Goal: Task Accomplishment & Management: Manage account settings

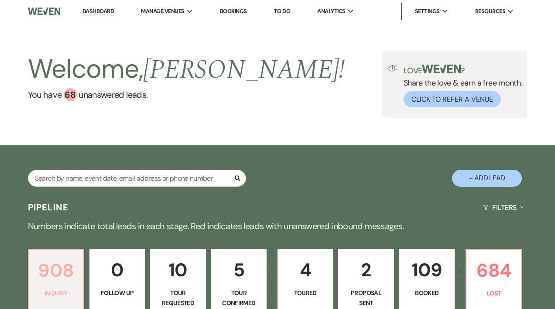
click at [66, 269] on p "908" at bounding box center [56, 270] width 44 height 29
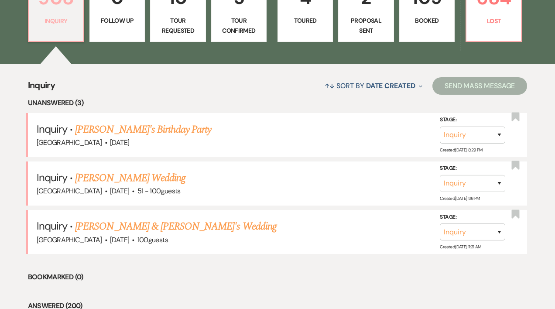
scroll to position [280, 0]
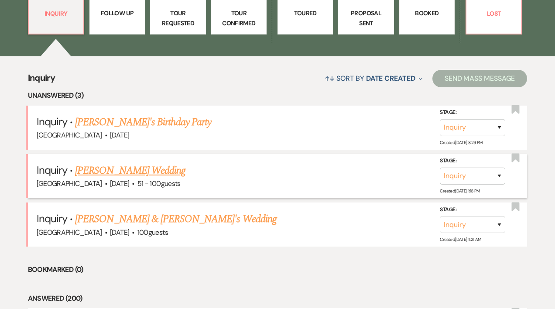
click at [139, 168] on link "[PERSON_NAME] Wedding" at bounding box center [130, 171] width 110 height 16
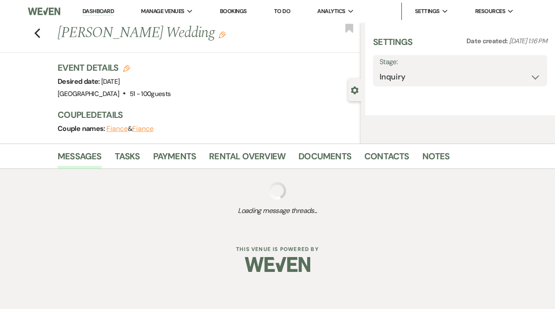
select select "2"
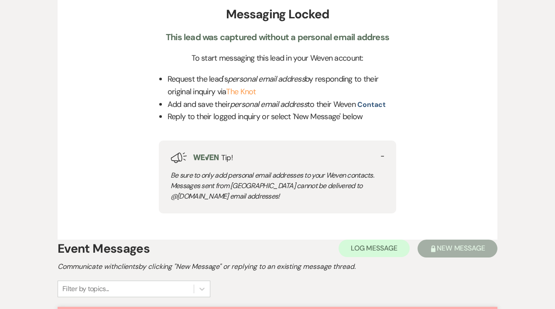
scroll to position [320, 0]
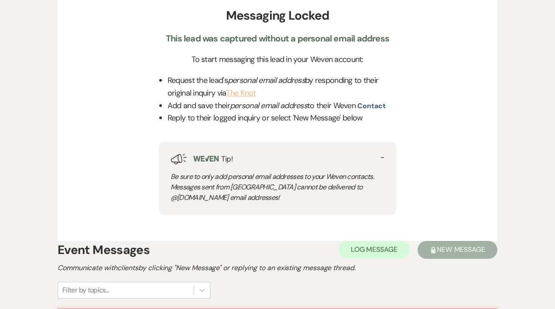
click at [249, 93] on link "The Knot" at bounding box center [241, 93] width 30 height 10
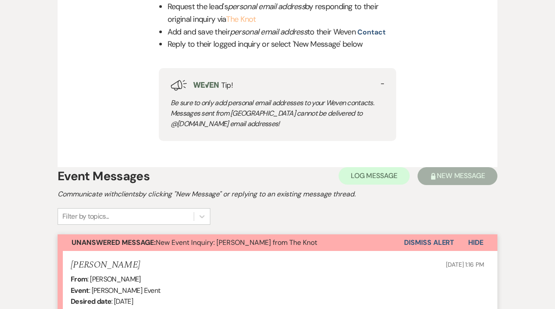
scroll to position [397, 0]
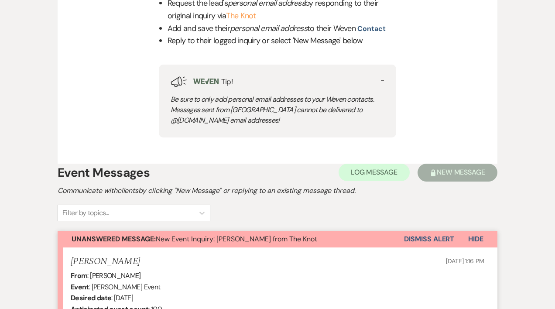
click at [428, 240] on button "Dismiss Alert" at bounding box center [429, 239] width 50 height 17
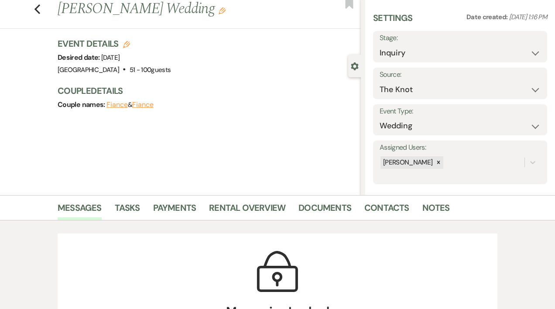
scroll to position [0, 0]
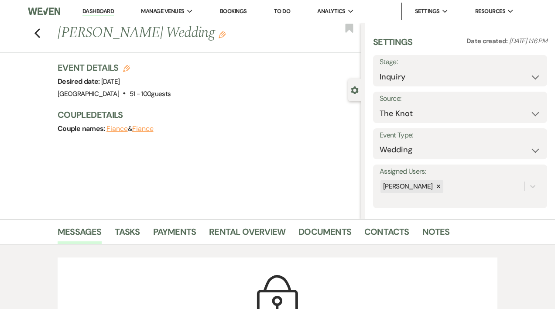
click at [111, 9] on link "Dashboard" at bounding box center [97, 11] width 31 height 8
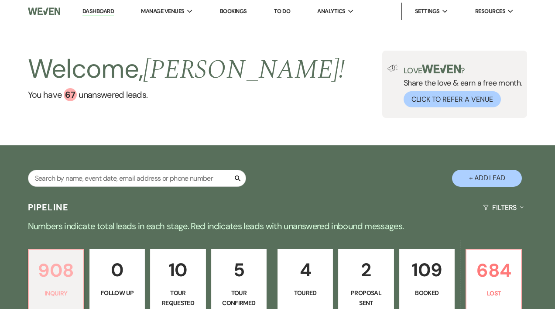
click at [64, 276] on p "908" at bounding box center [56, 270] width 44 height 29
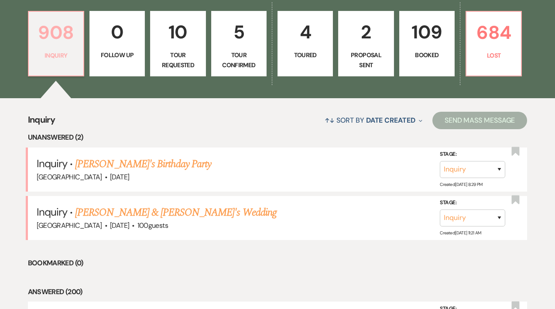
scroll to position [223, 0]
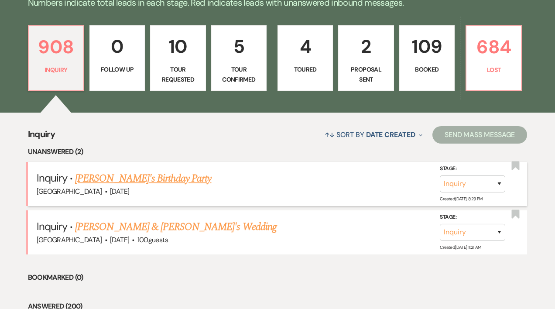
click at [148, 176] on link "[PERSON_NAME]'s Birthday Party" at bounding box center [143, 179] width 136 height 16
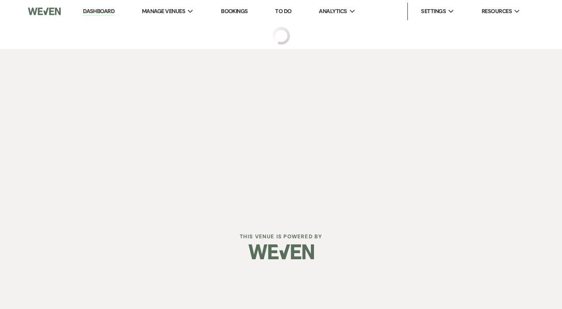
select select "5"
select select "4"
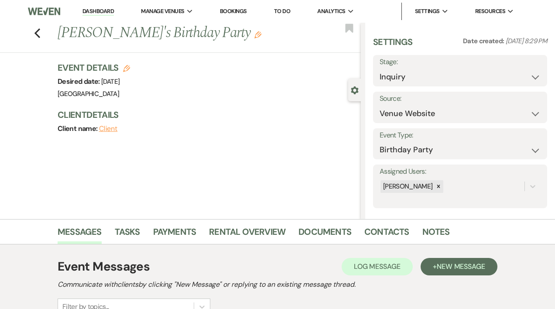
click at [104, 10] on link "Dashboard" at bounding box center [97, 11] width 31 height 8
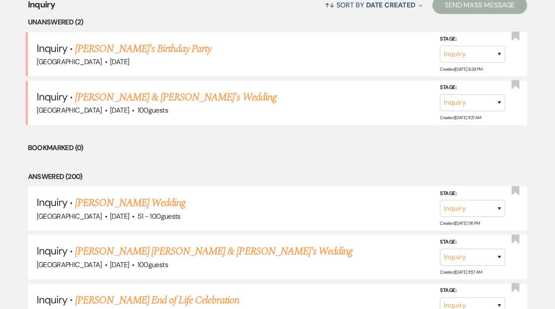
scroll to position [367, 0]
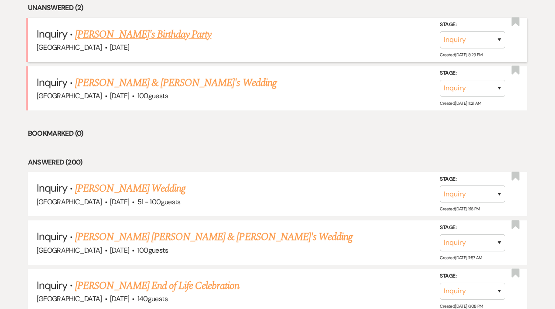
click at [140, 33] on link "[PERSON_NAME]'s Birthday Party" at bounding box center [143, 35] width 136 height 16
select select "5"
select select "4"
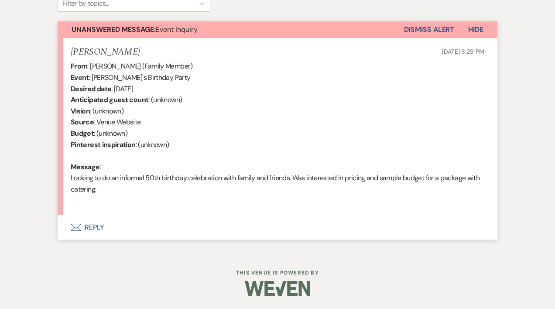
scroll to position [245, 0]
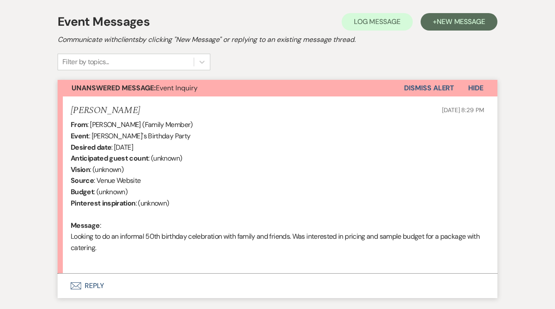
click at [101, 288] on button "Envelope Reply" at bounding box center [278, 286] width 440 height 24
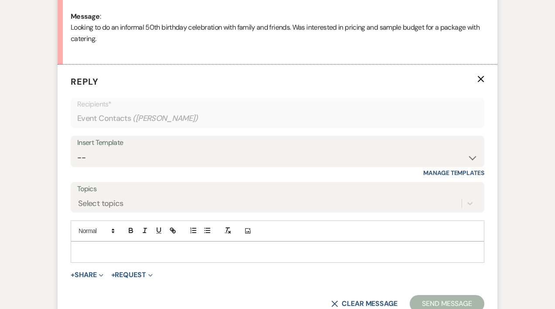
scroll to position [454, 0]
click at [94, 251] on p at bounding box center [278, 252] width 400 height 10
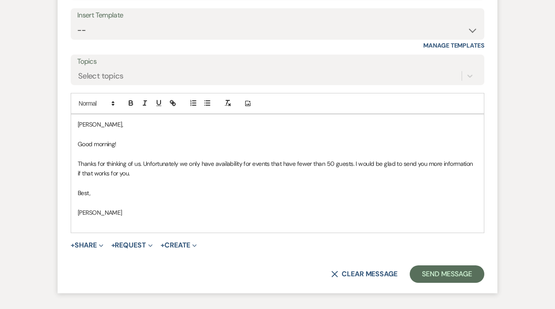
scroll to position [583, 0]
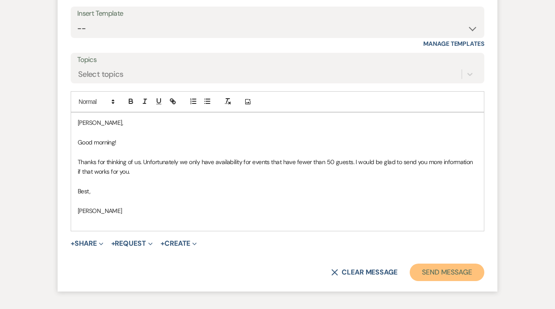
click at [451, 275] on button "Send Message" at bounding box center [447, 272] width 75 height 17
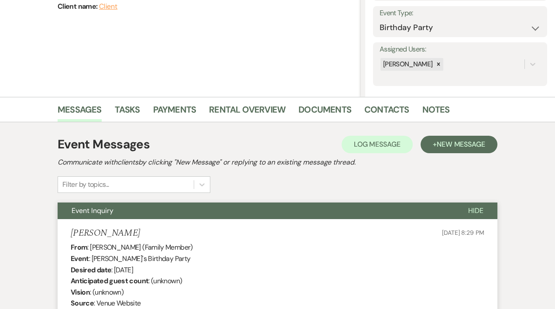
scroll to position [0, 0]
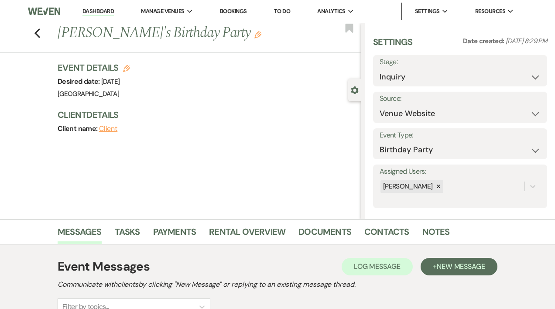
click at [97, 11] on link "Dashboard" at bounding box center [97, 11] width 31 height 8
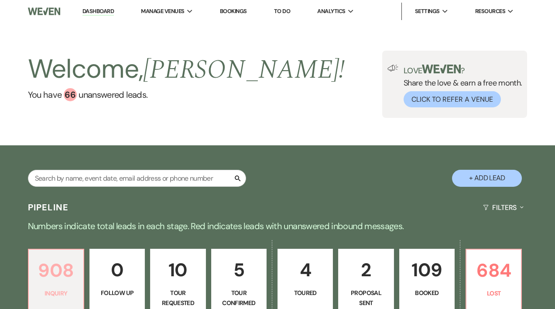
click at [59, 262] on p "908" at bounding box center [56, 270] width 44 height 29
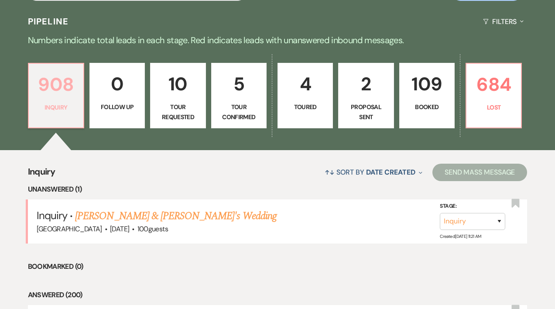
scroll to position [309, 0]
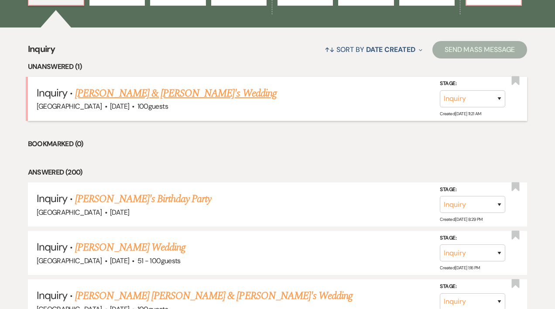
click at [134, 91] on link "[PERSON_NAME] & [PERSON_NAME]'s Wedding" at bounding box center [176, 94] width 202 height 16
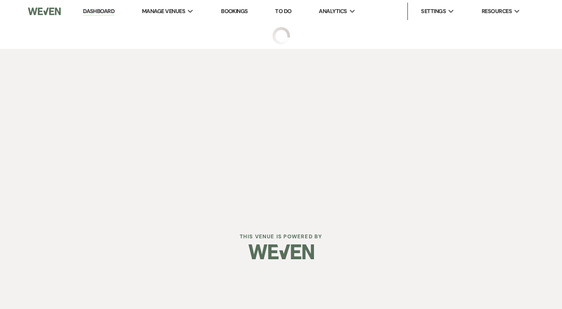
select select "5"
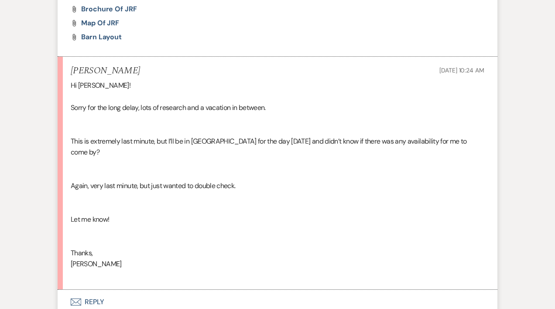
scroll to position [1338, 0]
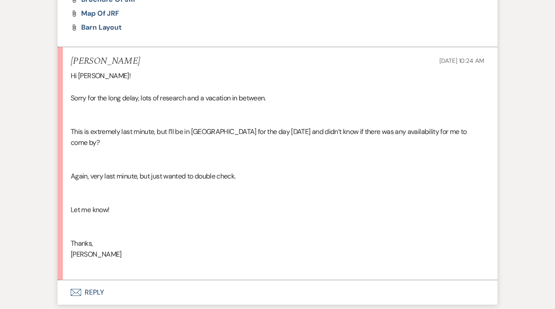
click at [95, 284] on button "Envelope Reply" at bounding box center [278, 292] width 440 height 24
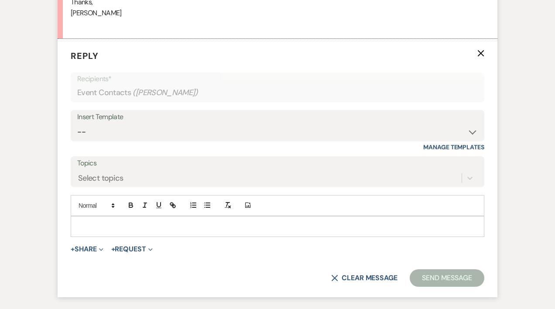
scroll to position [1582, 0]
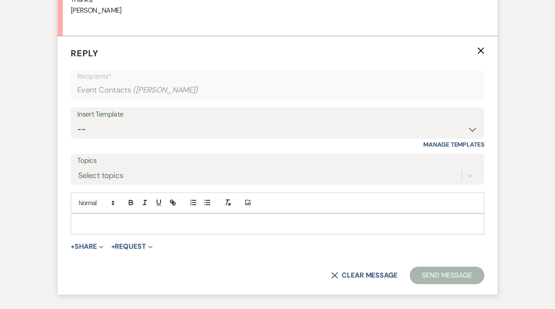
click at [124, 219] on p at bounding box center [278, 224] width 400 height 10
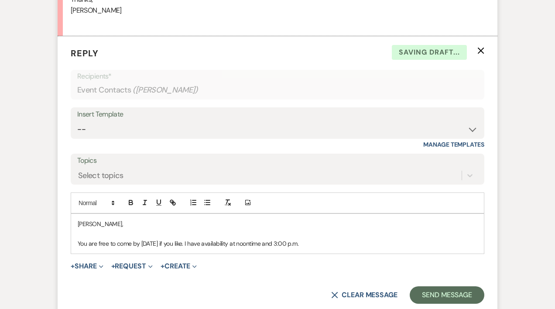
click at [155, 239] on p "You are free to come by [DATE] if you like. I have availability at noontime and…" at bounding box center [278, 244] width 400 height 10
click at [347, 239] on p "You are free to come by [DATE], [DATE] if you like. I have availability at noon…" at bounding box center [278, 244] width 400 height 10
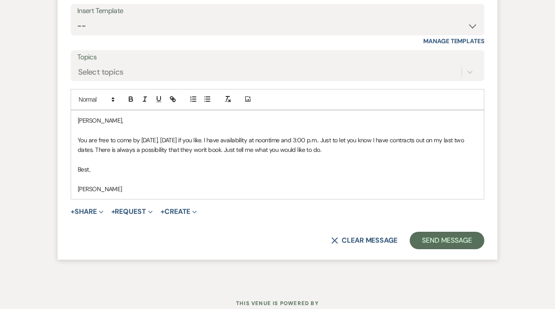
scroll to position [1705, 0]
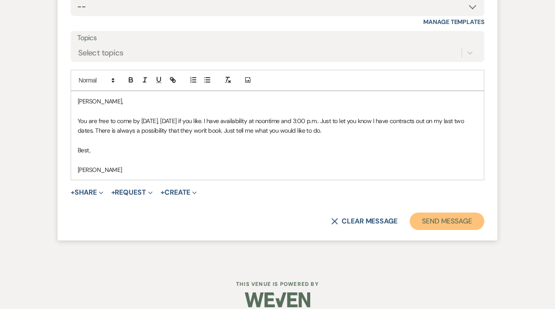
click at [458, 213] on button "Send Message" at bounding box center [447, 221] width 75 height 17
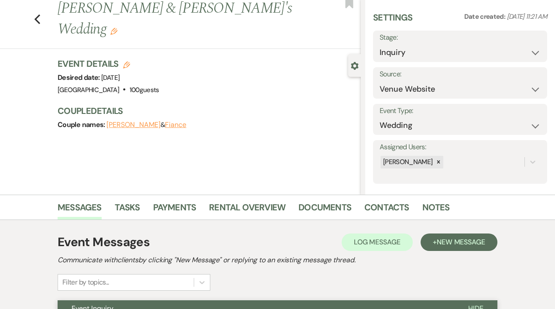
scroll to position [0, 0]
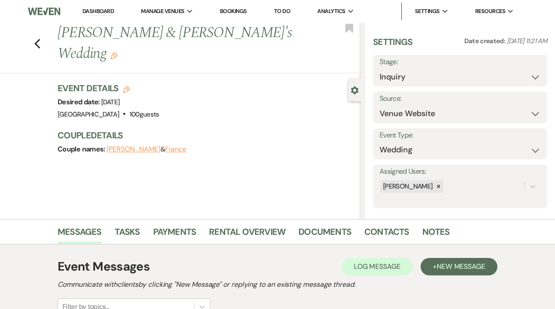
click at [94, 11] on link "Dashboard" at bounding box center [97, 11] width 31 height 8
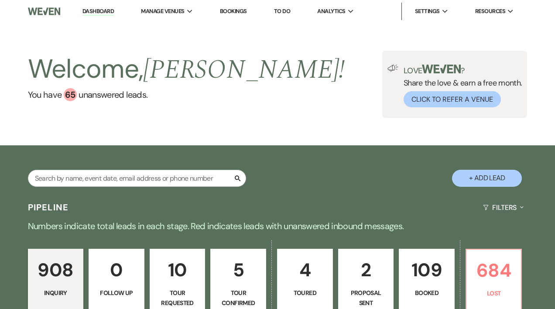
click at [378, 275] on p "2" at bounding box center [366, 269] width 45 height 29
select select "6"
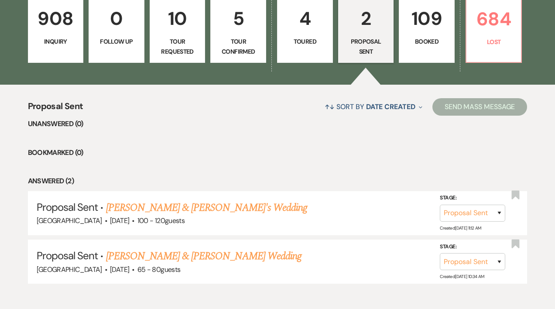
scroll to position [252, 0]
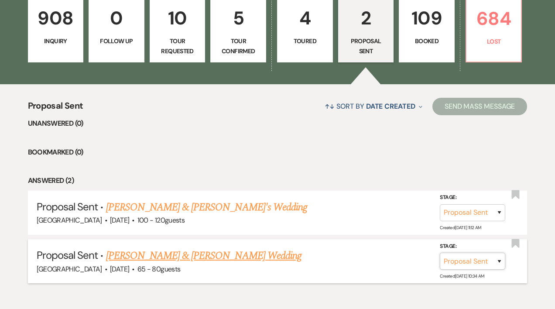
click at [499, 260] on select "Inquiry Follow Up Tour Requested Tour Confirmed Toured Proposal Sent Booked Lost" at bounding box center [472, 261] width 65 height 17
select select "8"
click at [440, 253] on select "Inquiry Follow Up Tour Requested Tour Confirmed Toured Proposal Sent Booked Lost" at bounding box center [472, 261] width 65 height 17
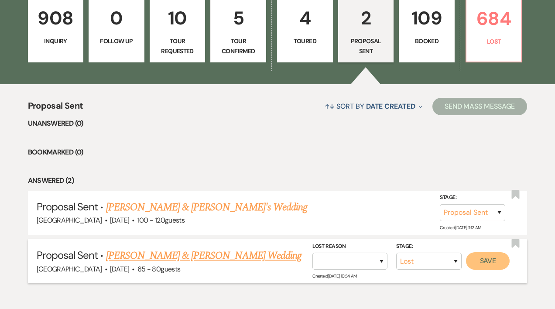
click at [485, 258] on button "Save" at bounding box center [488, 260] width 44 height 17
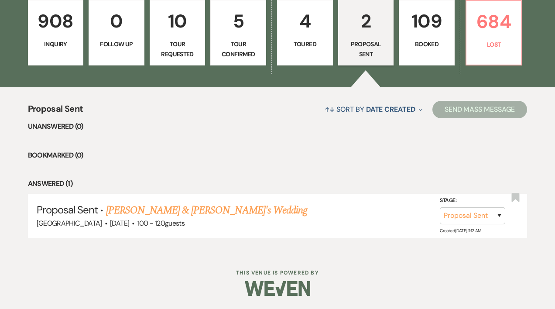
scroll to position [248, 0]
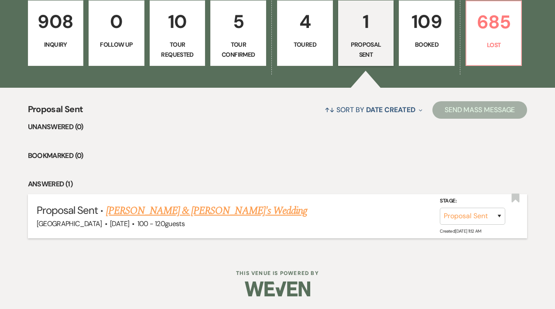
click at [184, 212] on link "[PERSON_NAME] & [PERSON_NAME]'s Wedding" at bounding box center [207, 211] width 202 height 16
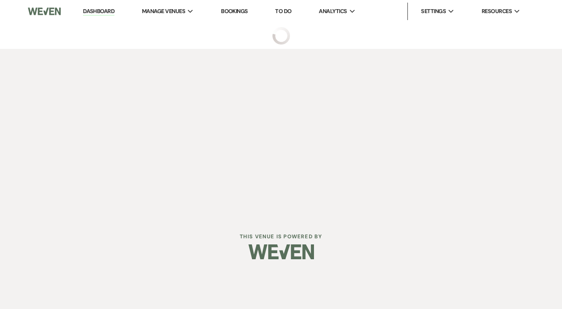
select select "6"
select select "5"
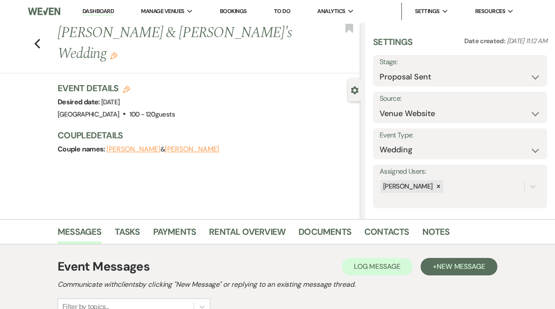
click at [117, 52] on use "button" at bounding box center [113, 55] width 7 height 7
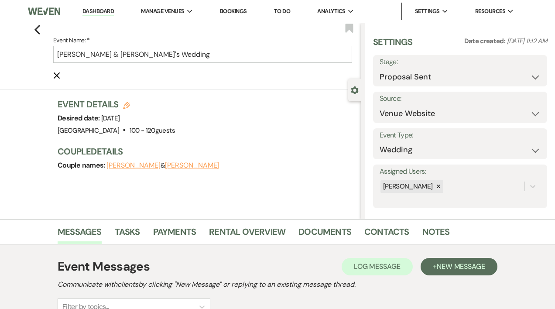
click at [120, 120] on span "[DATE]" at bounding box center [110, 118] width 18 height 9
click at [120, 119] on span "[DATE]" at bounding box center [110, 118] width 18 height 9
click at [59, 74] on icon "Cancel Edit" at bounding box center [56, 75] width 7 height 7
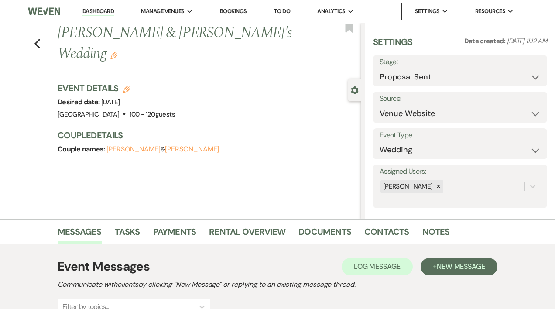
click at [130, 86] on icon "Edit" at bounding box center [126, 89] width 7 height 7
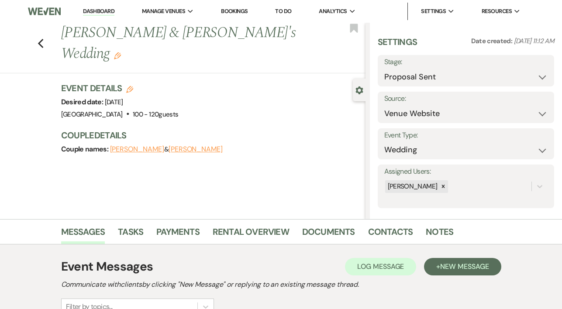
select select "193"
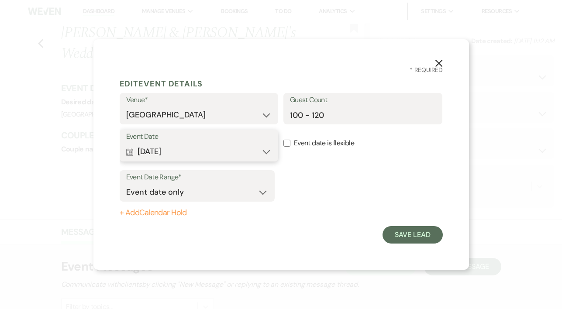
click at [133, 151] on use "button" at bounding box center [129, 152] width 7 height 8
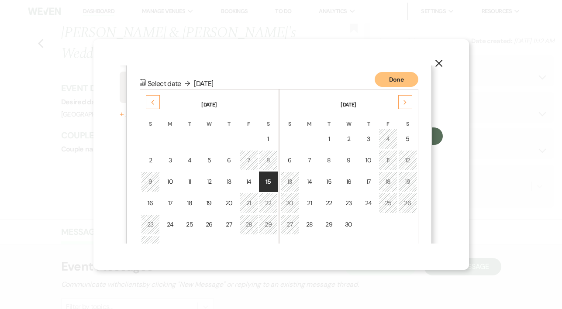
scroll to position [112, 0]
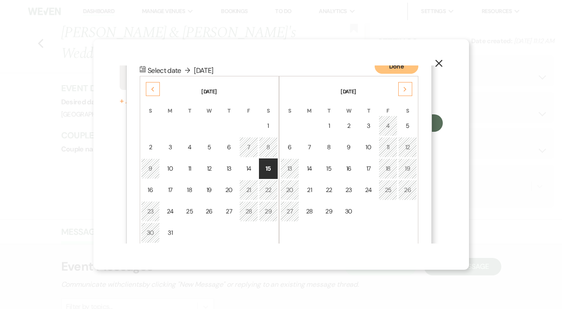
click at [407, 189] on div "26" at bounding box center [407, 189] width 7 height 9
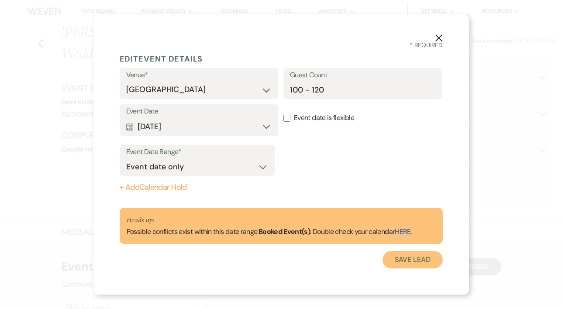
click at [408, 258] on button "Save Lead" at bounding box center [412, 259] width 60 height 17
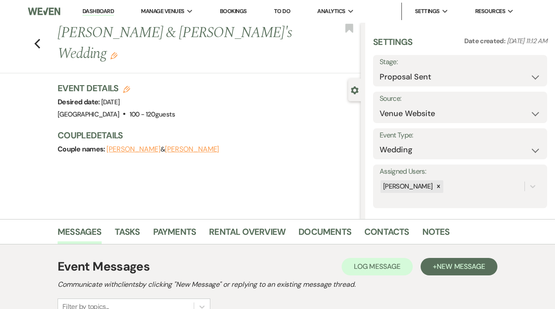
click at [96, 12] on link "Dashboard" at bounding box center [97, 11] width 31 height 8
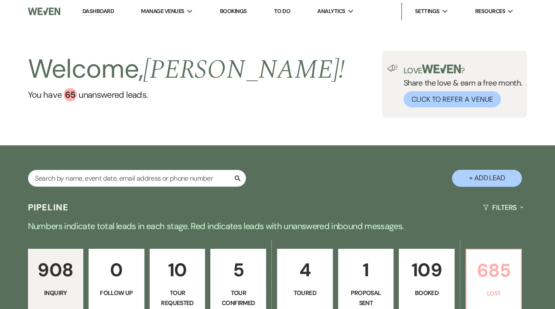
click at [494, 279] on p "685" at bounding box center [494, 270] width 45 height 29
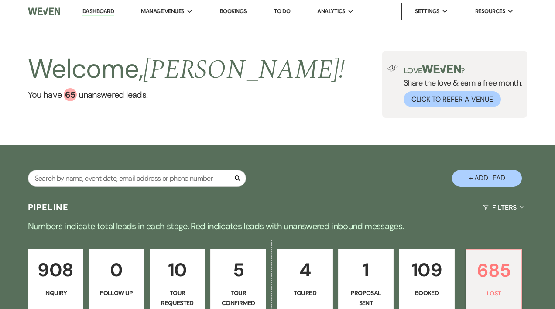
select select "8"
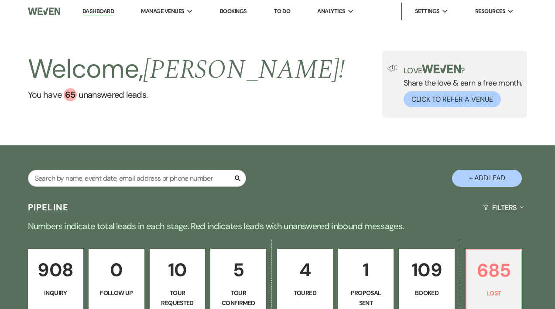
select select "8"
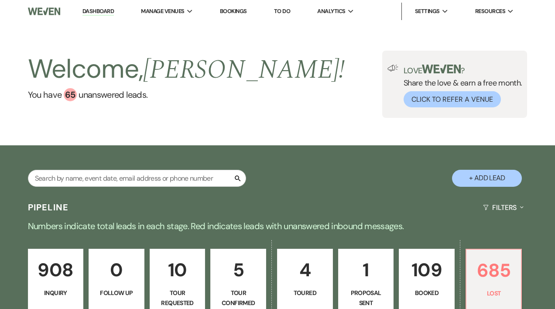
select select "8"
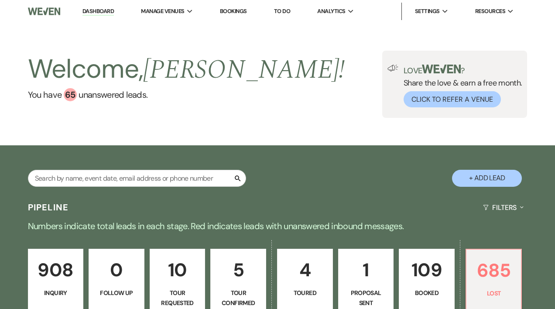
select select "8"
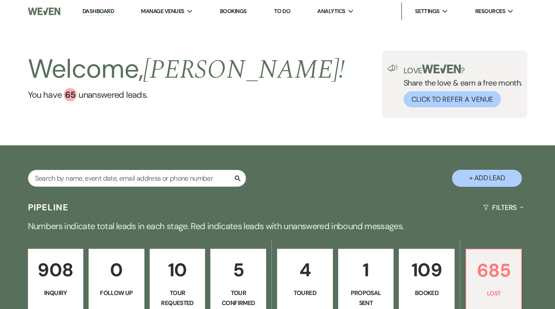
select select "8"
select select "10"
select select "8"
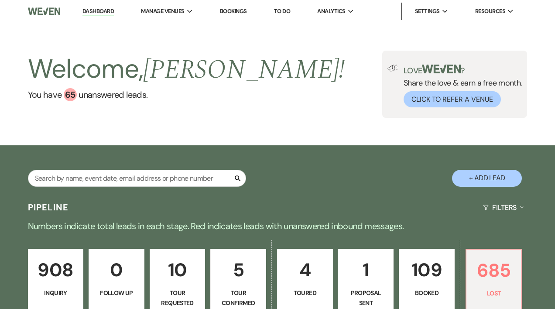
select select "8"
select select "10"
select select "8"
select select "10"
select select "8"
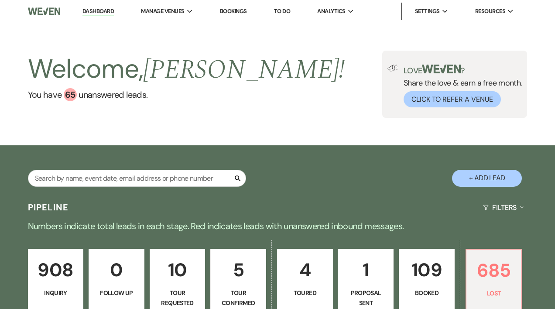
select select "8"
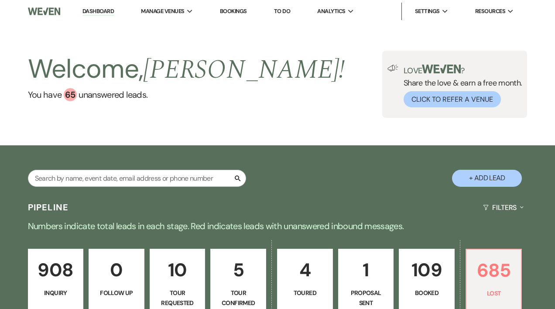
select select "8"
select select "1"
select select "8"
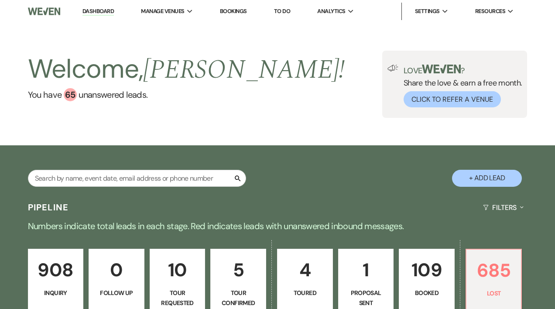
select select "8"
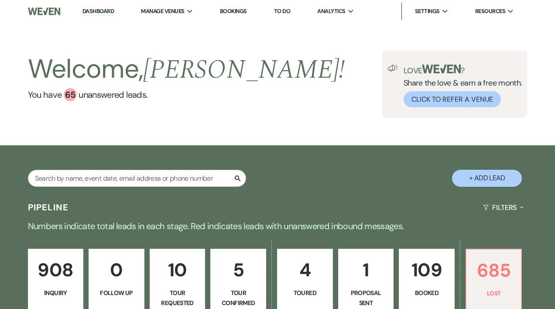
select select "8"
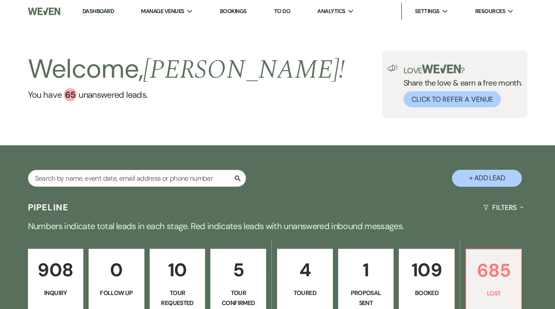
select select "8"
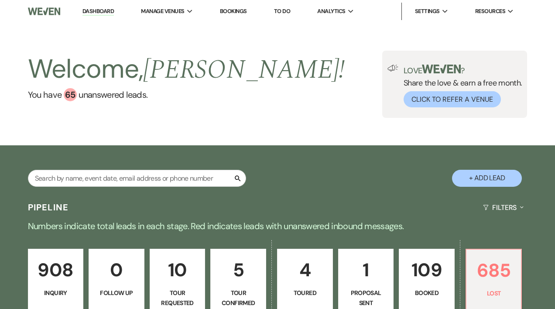
select select "8"
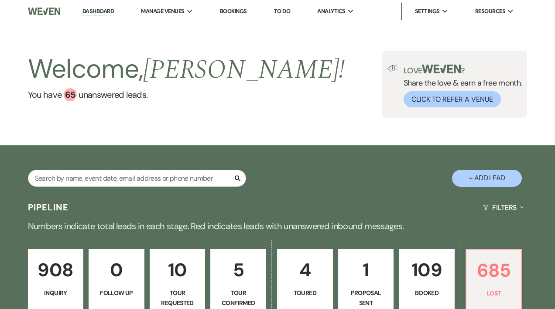
select select "8"
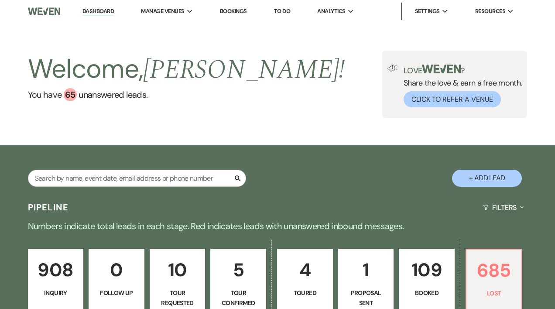
select select "8"
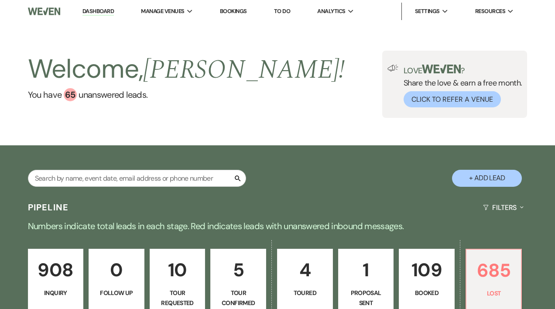
select select "8"
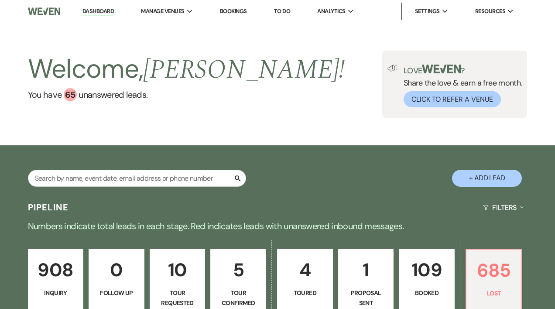
select select "8"
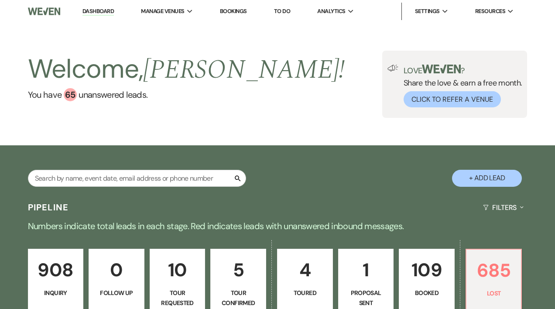
select select "8"
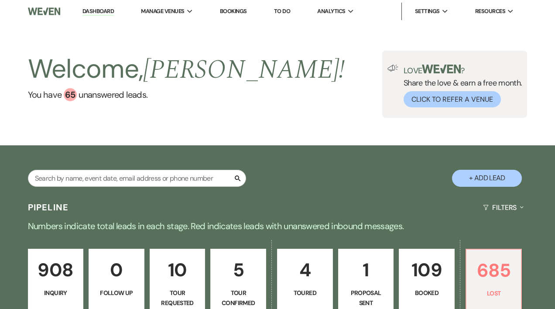
select select "8"
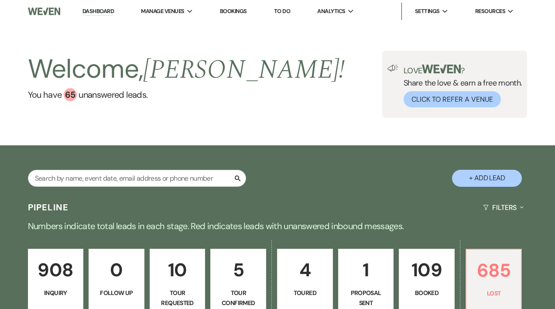
select select "8"
select select "7"
select select "8"
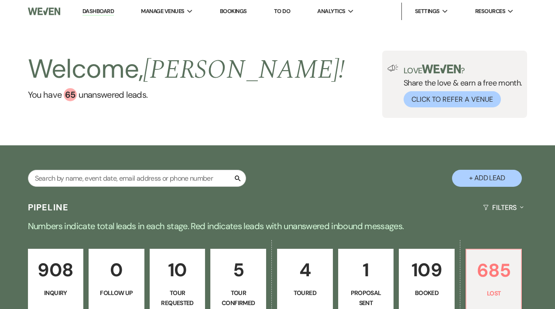
select select "8"
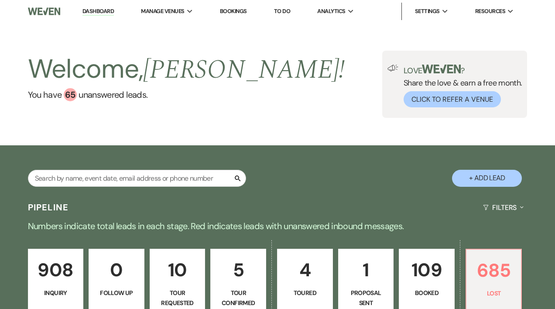
select select "8"
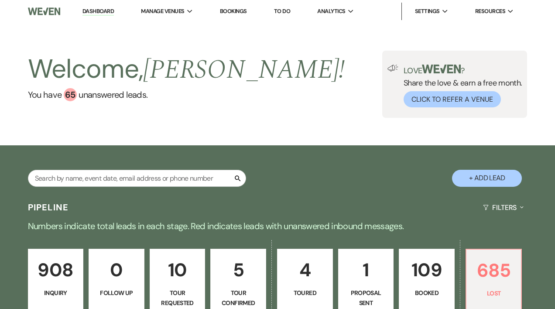
select select "8"
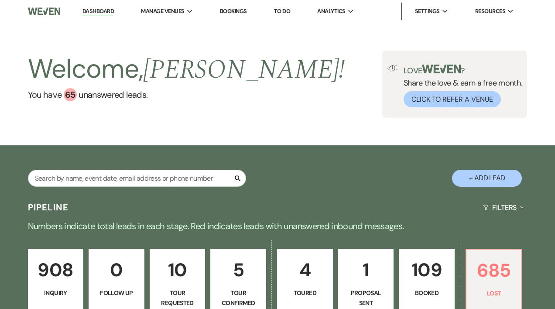
select select "8"
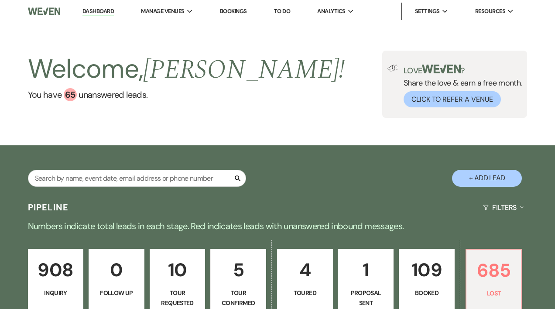
select select "8"
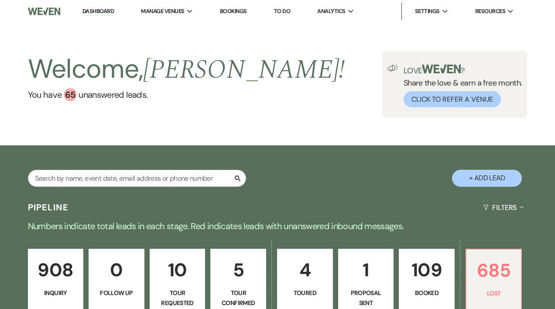
select select "8"
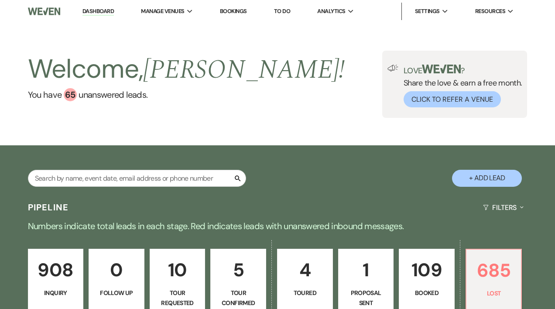
select select "11"
select select "8"
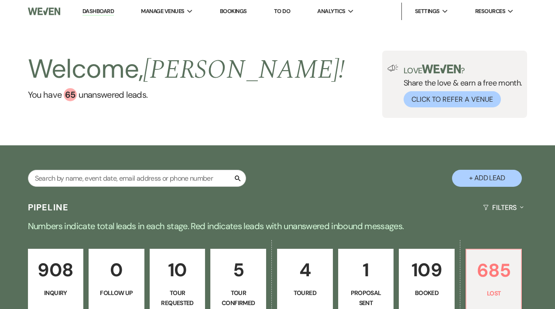
select select "8"
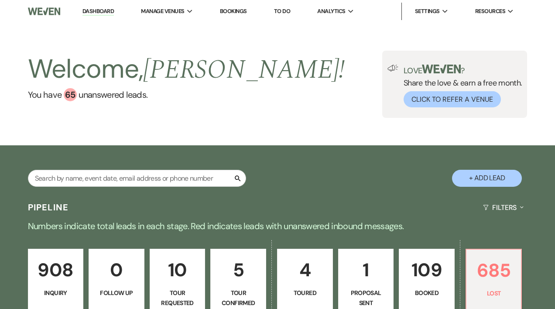
select select "8"
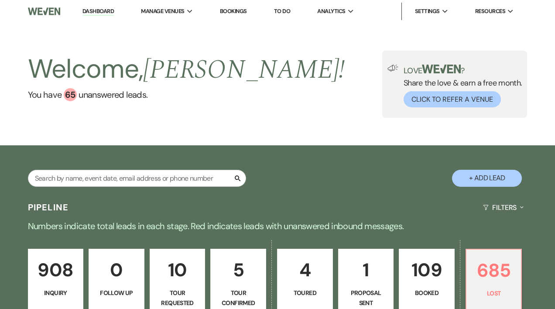
select select "8"
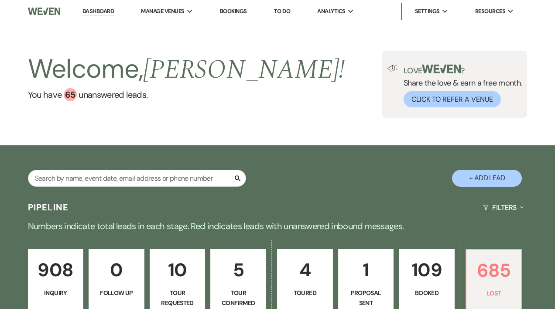
select select "8"
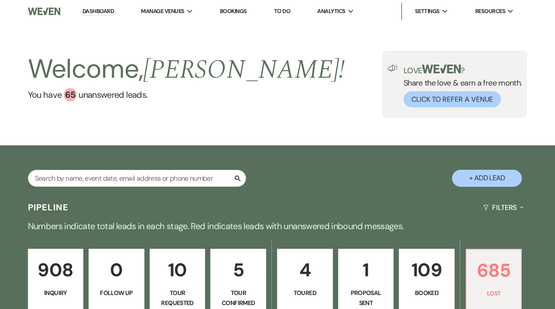
select select "8"
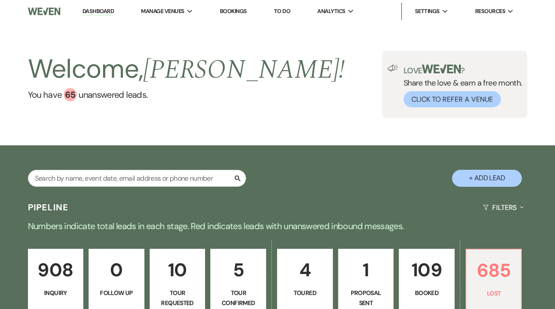
select select "8"
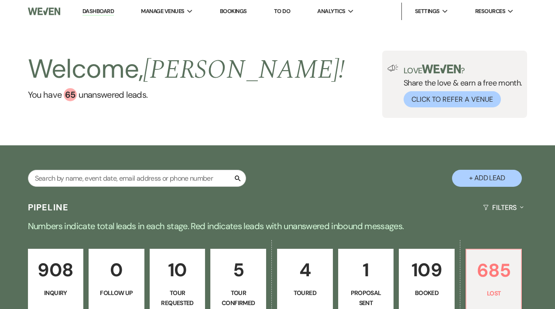
select select "8"
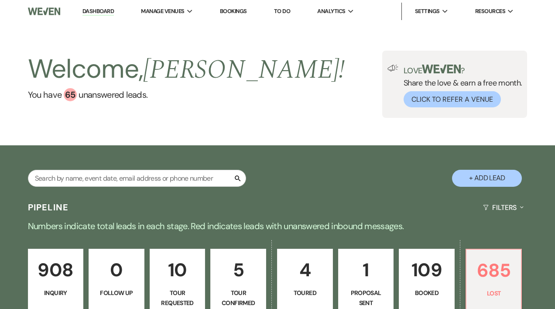
select select "8"
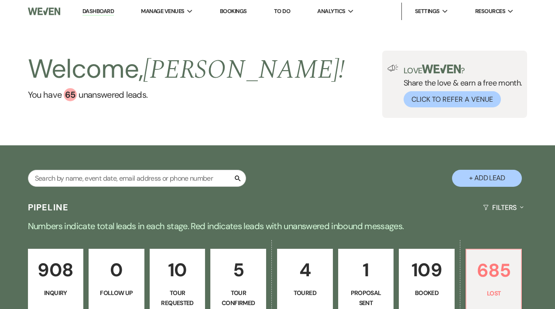
select select "8"
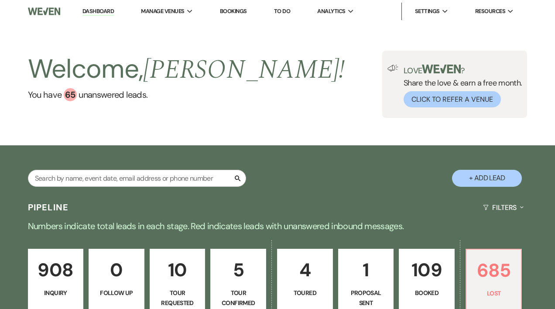
select select "8"
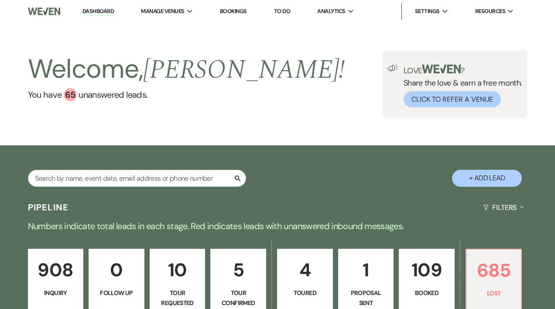
select select "8"
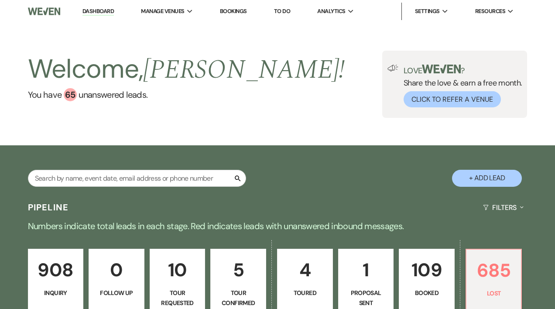
select select "8"
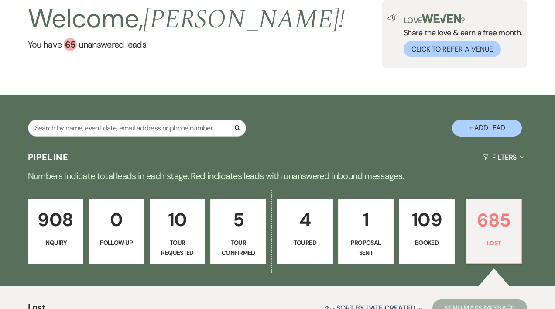
scroll to position [41, 0]
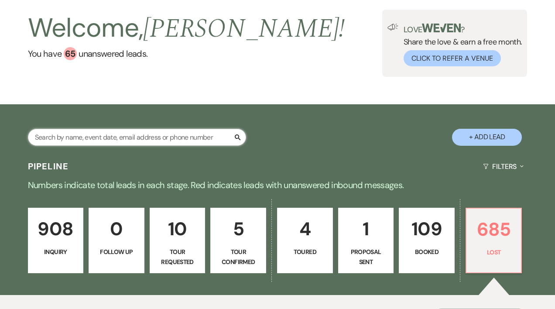
click at [82, 142] on input "text" at bounding box center [137, 137] width 218 height 17
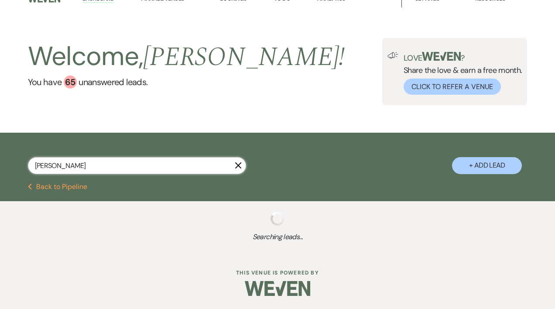
scroll to position [34, 0]
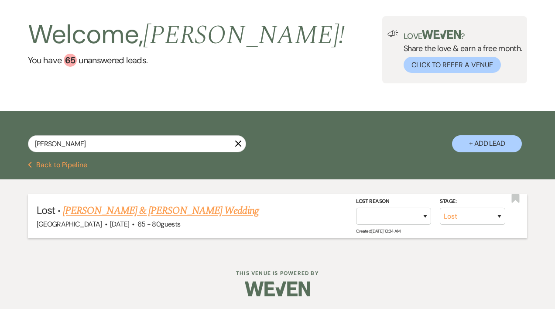
click at [221, 211] on link "[PERSON_NAME] & [PERSON_NAME] Wedding" at bounding box center [161, 211] width 196 height 16
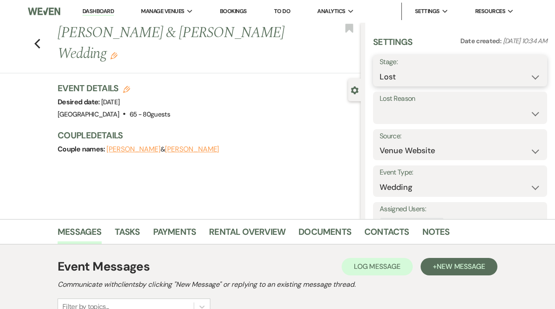
click at [529, 76] on select "Inquiry Follow Up Tour Requested Tour Confirmed Toured Proposal Sent Booked Lost" at bounding box center [460, 77] width 161 height 17
click at [380, 69] on select "Inquiry Follow Up Tour Requested Tour Confirmed Toured Proposal Sent Booked Lost" at bounding box center [460, 77] width 161 height 17
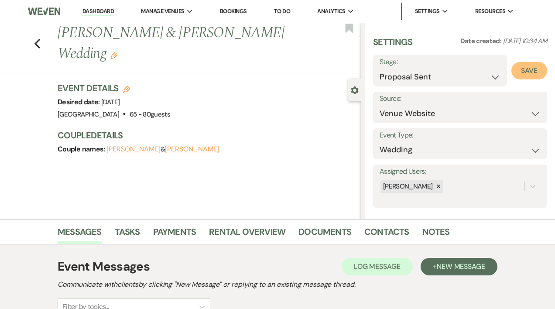
click at [530, 69] on button "Save" at bounding box center [529, 70] width 36 height 17
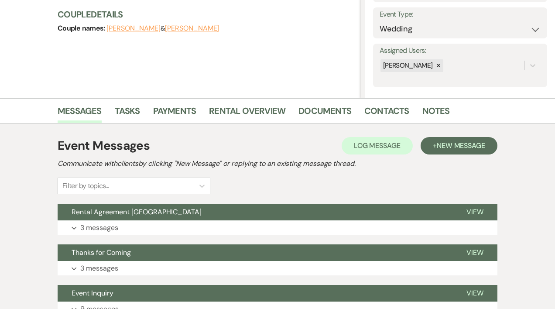
scroll to position [124, 0]
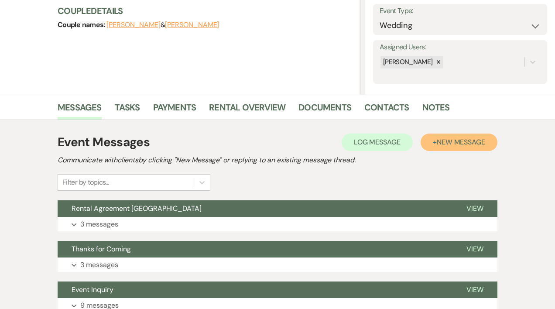
click at [477, 144] on span "New Message" at bounding box center [461, 141] width 48 height 9
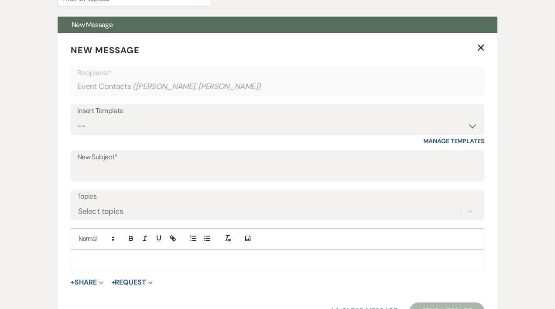
scroll to position [310, 0]
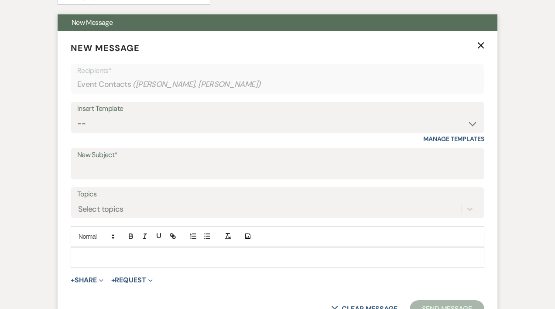
click at [92, 253] on p at bounding box center [278, 258] width 400 height 10
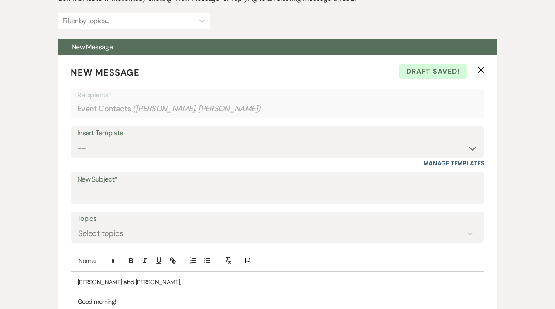
scroll to position [274, 0]
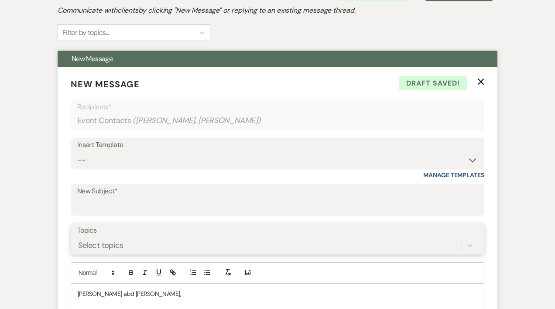
click at [139, 244] on div "Select topics" at bounding box center [277, 245] width 401 height 17
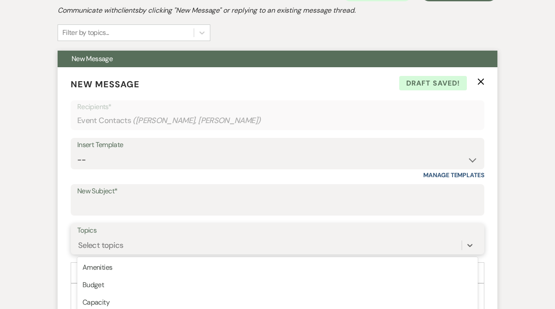
scroll to position [357, 0]
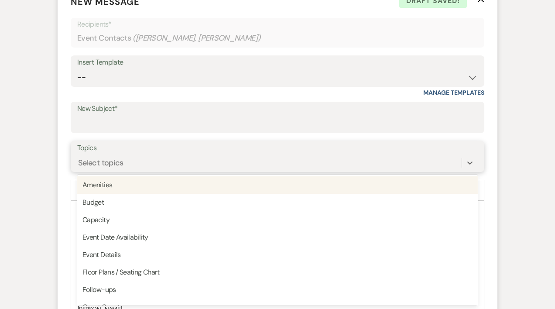
click at [106, 159] on div "Select topics" at bounding box center [100, 163] width 45 height 12
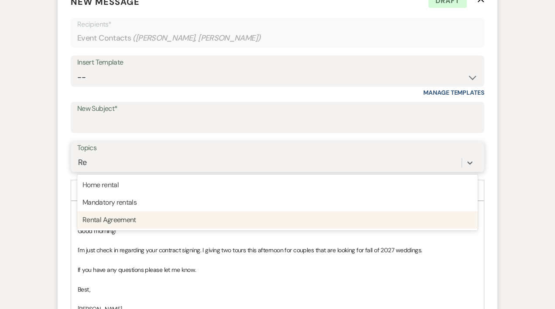
click at [111, 224] on div "Rental Agreement" at bounding box center [277, 219] width 401 height 17
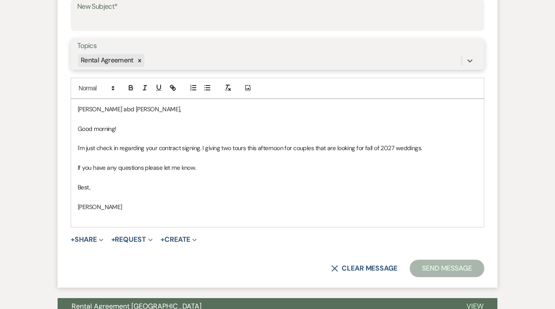
scroll to position [454, 0]
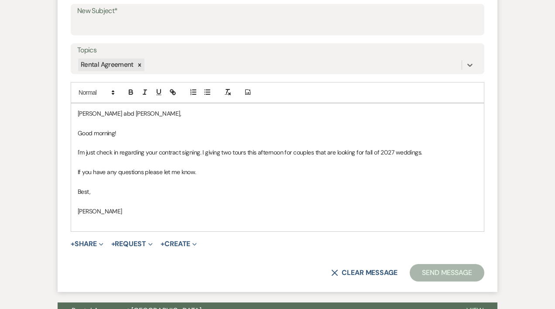
click at [470, 273] on button "Send Message" at bounding box center [447, 272] width 75 height 17
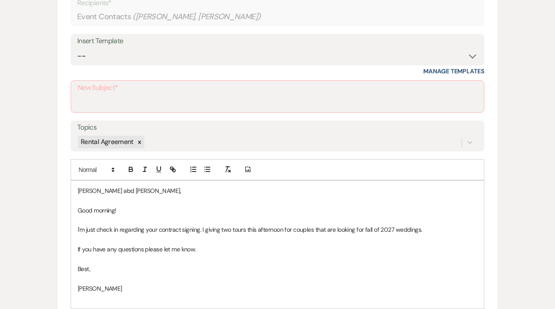
scroll to position [380, 0]
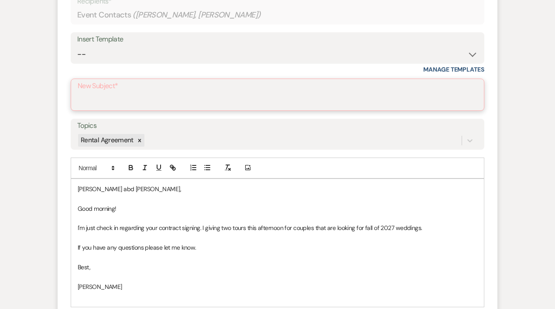
click at [117, 100] on input "New Subject*" at bounding box center [278, 101] width 400 height 17
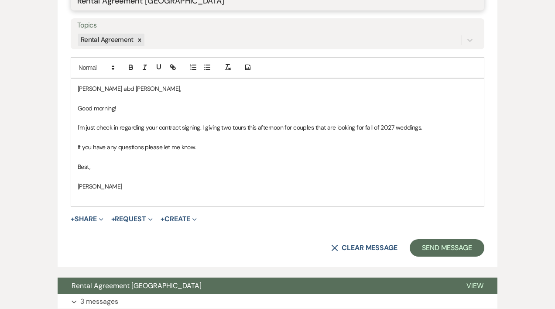
scroll to position [493, 0]
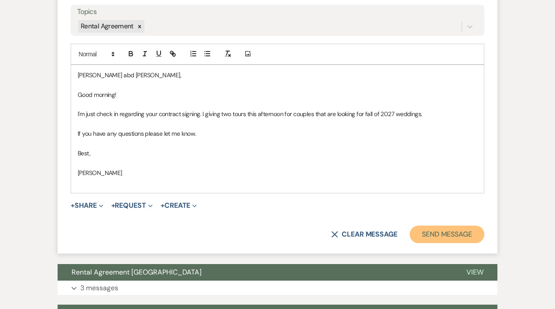
click at [450, 234] on button "Send Message" at bounding box center [447, 234] width 75 height 17
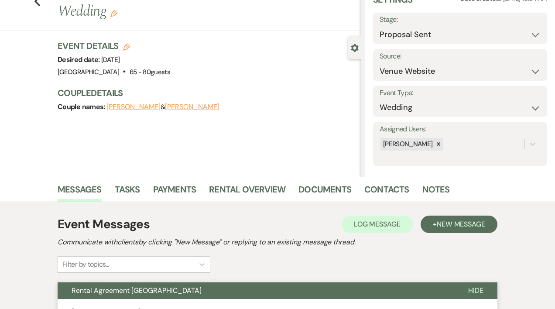
scroll to position [20, 0]
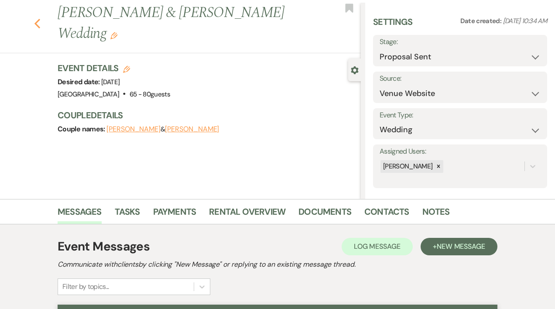
click at [39, 22] on use "button" at bounding box center [37, 24] width 6 height 10
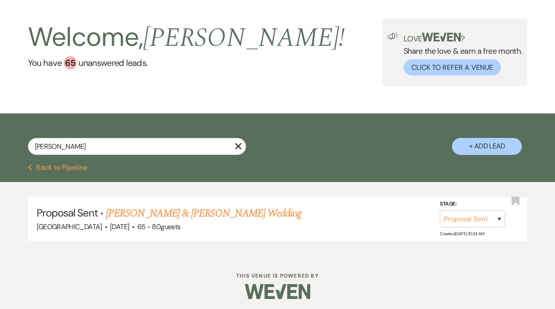
scroll to position [34, 0]
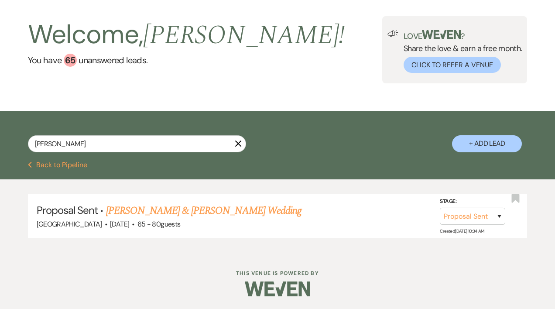
click at [239, 144] on icon "X" at bounding box center [238, 143] width 7 height 7
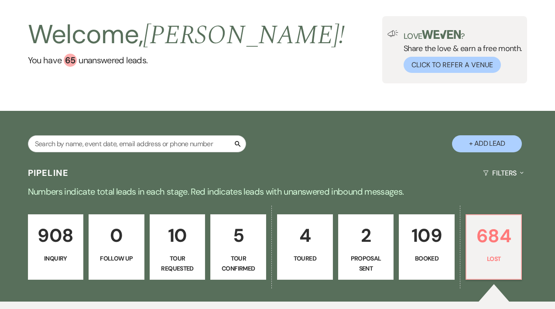
scroll to position [41, 0]
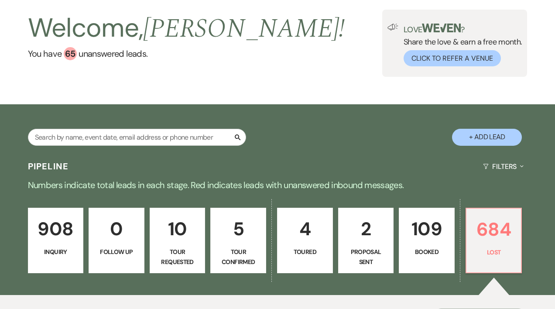
click at [367, 240] on p "2" at bounding box center [366, 228] width 45 height 29
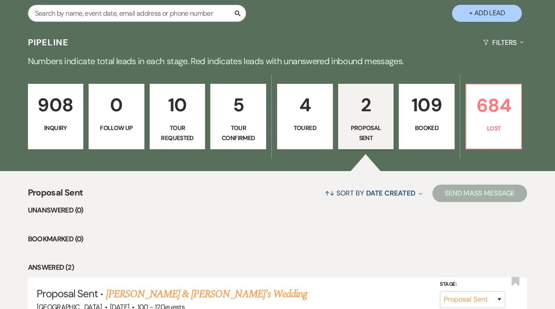
scroll to position [166, 0]
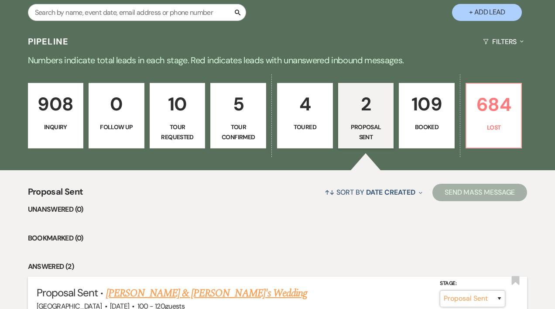
click at [499, 297] on select "Inquiry Follow Up Tour Requested Tour Confirmed Toured Proposal Sent Booked Lost" at bounding box center [472, 298] width 65 height 17
click at [440, 290] on select "Inquiry Follow Up Tour Requested Tour Confirmed Toured Proposal Sent Booked Lost" at bounding box center [472, 298] width 65 height 17
click at [484, 300] on button "Save" at bounding box center [488, 298] width 44 height 17
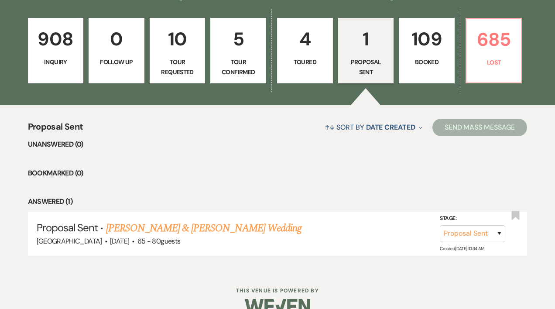
scroll to position [232, 0]
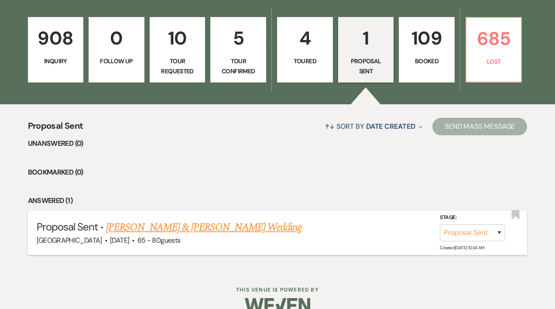
click at [232, 228] on link "[PERSON_NAME] & [PERSON_NAME] Wedding" at bounding box center [204, 228] width 196 height 16
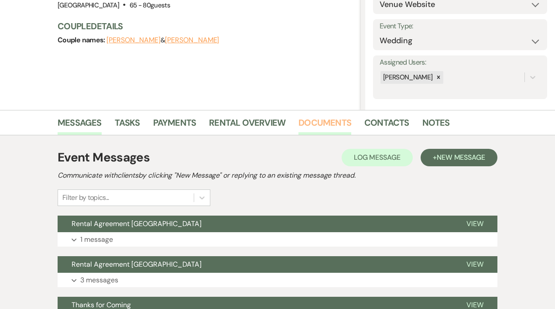
click at [334, 123] on link "Documents" at bounding box center [325, 125] width 53 height 19
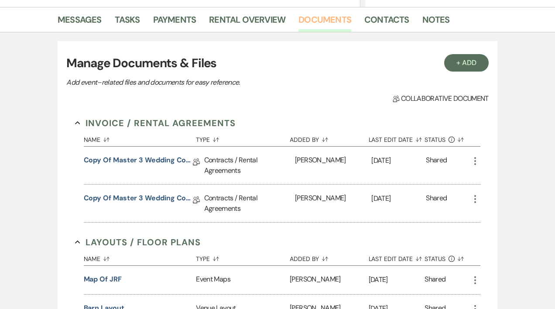
scroll to position [213, 0]
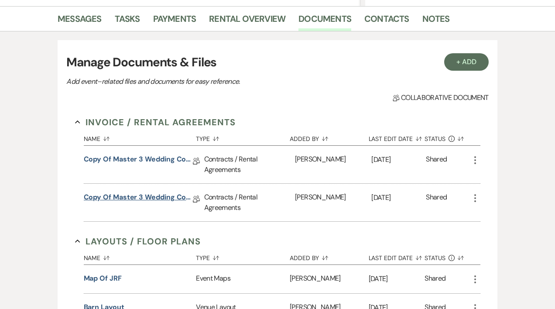
click at [155, 198] on link "Copy of Master 3 Wedding Contract Over 50 With Rentals Included" at bounding box center [138, 199] width 109 height 14
